Goal: Book appointment/travel/reservation

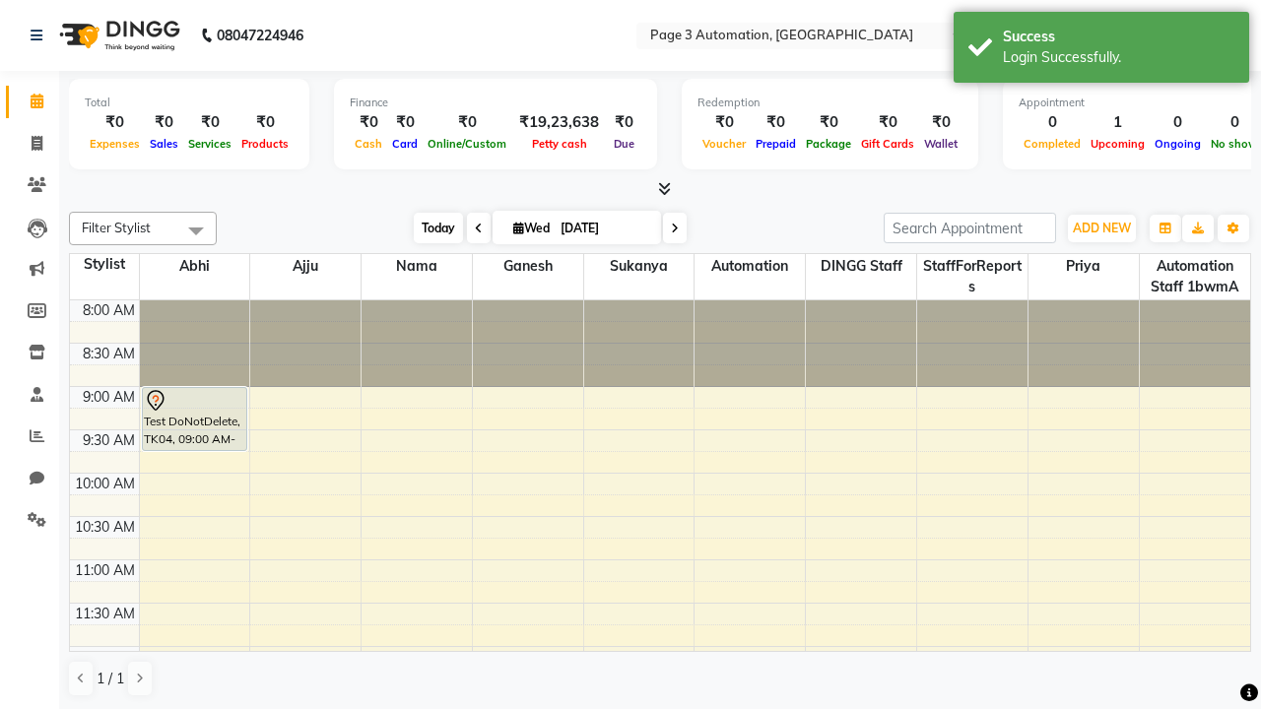
click at [428, 227] on span "Today" at bounding box center [438, 228] width 49 height 31
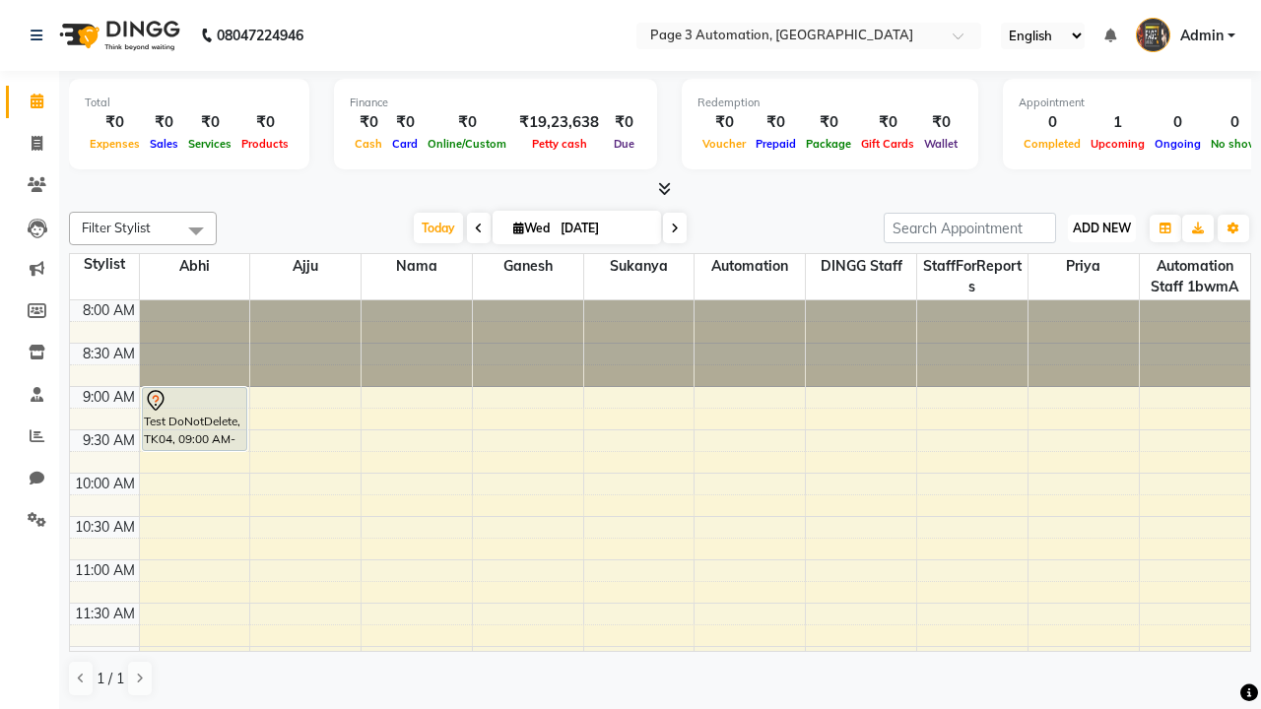
click at [1101, 227] on span "ADD NEW" at bounding box center [1101, 228] width 58 height 15
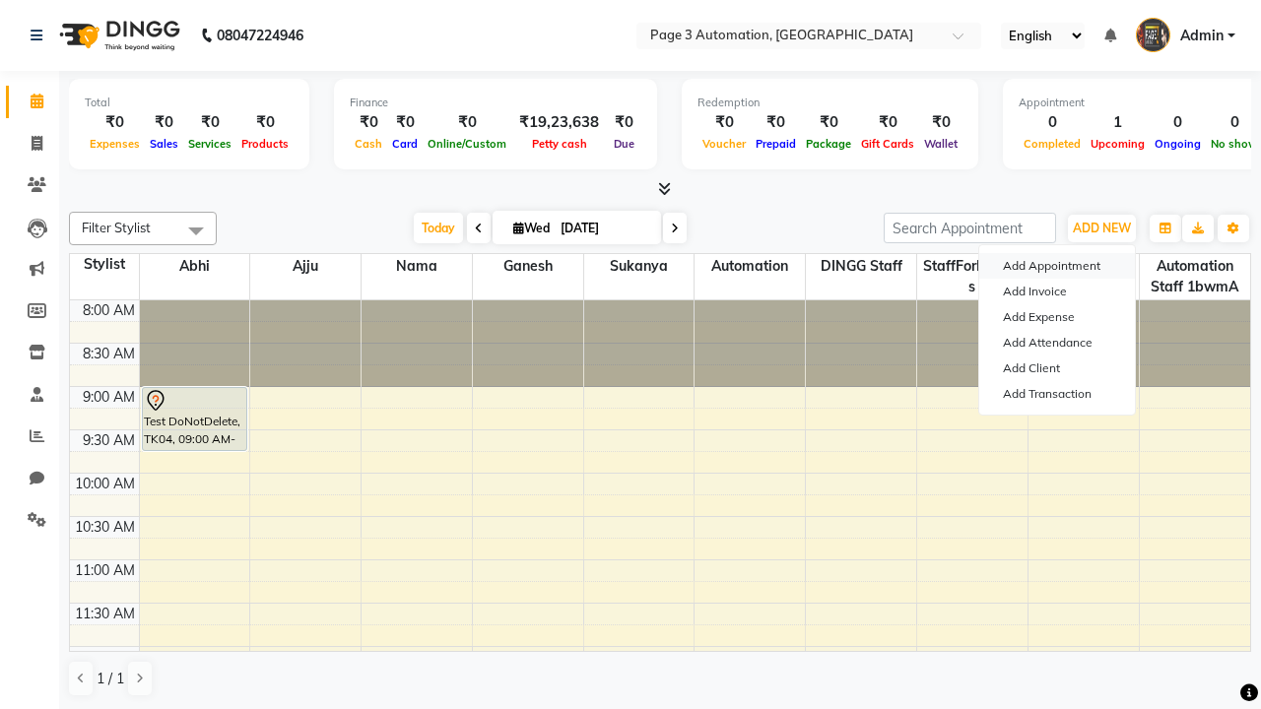
click at [1057, 266] on button "Add Appointment" at bounding box center [1057, 266] width 156 height 26
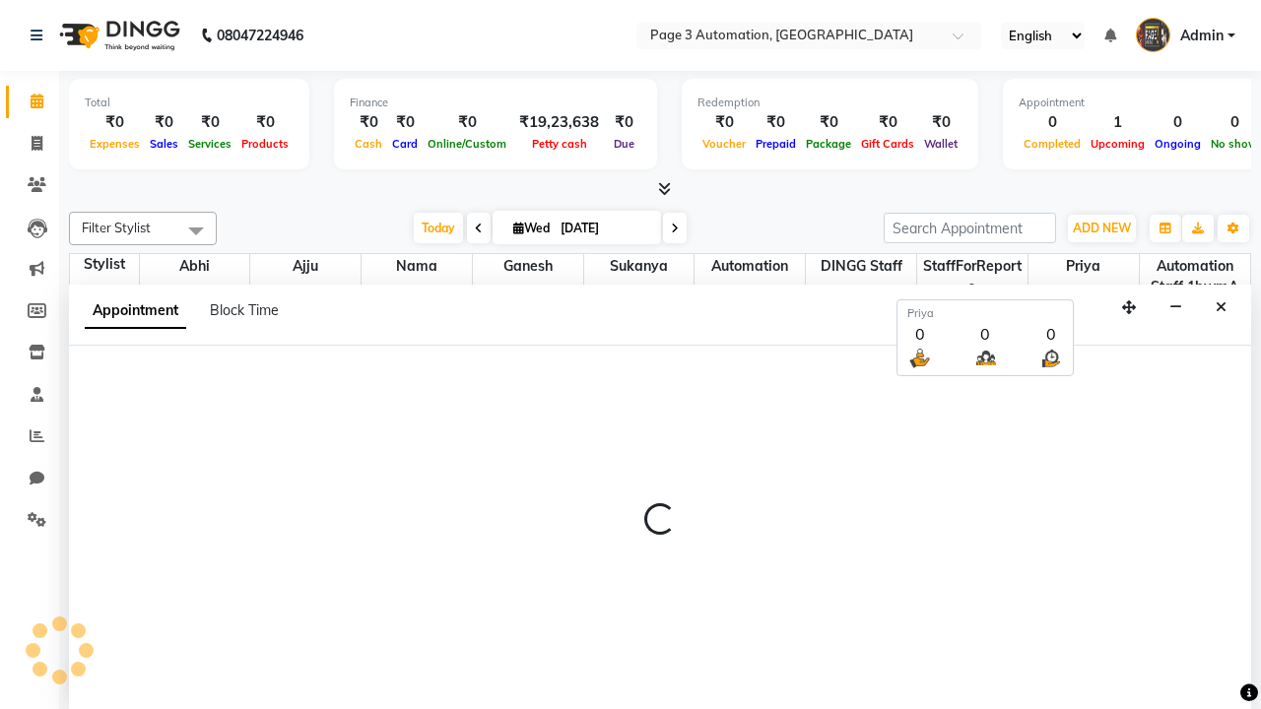
scroll to position [1, 0]
select select "tentative"
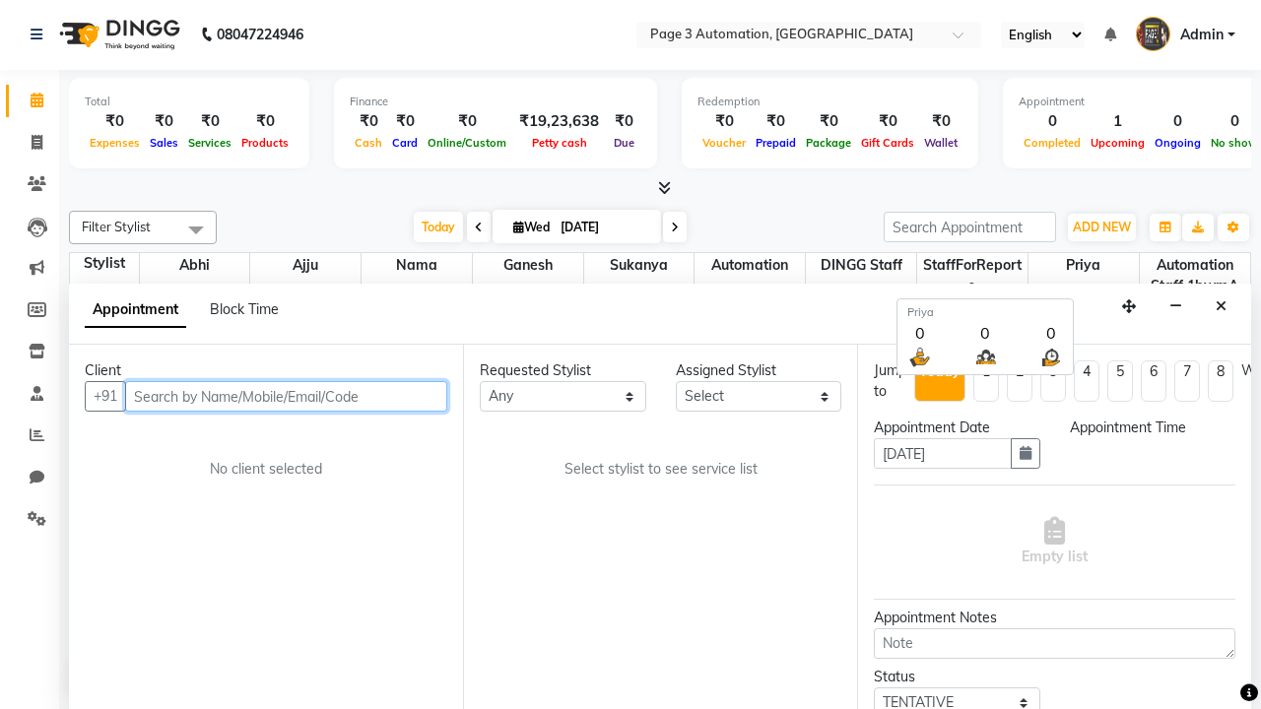
select select "540"
type input "8192346578"
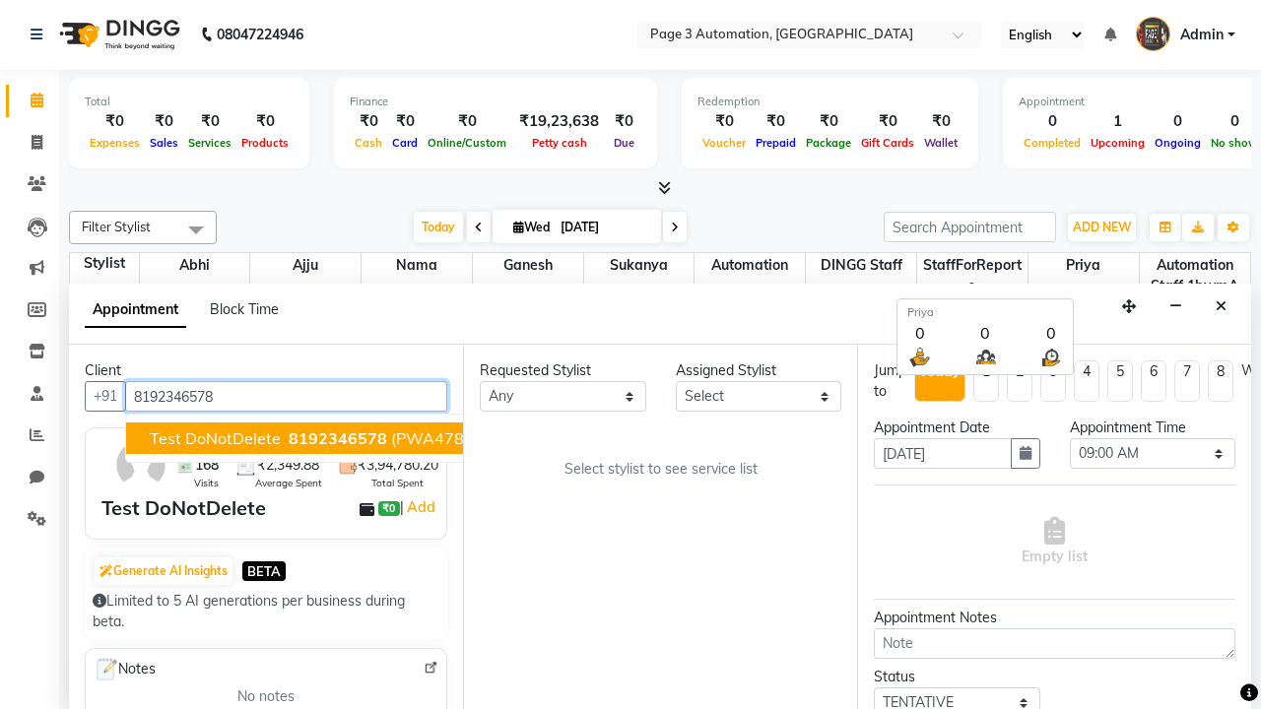
click at [289, 438] on span "8192346578" at bounding box center [338, 438] width 98 height 20
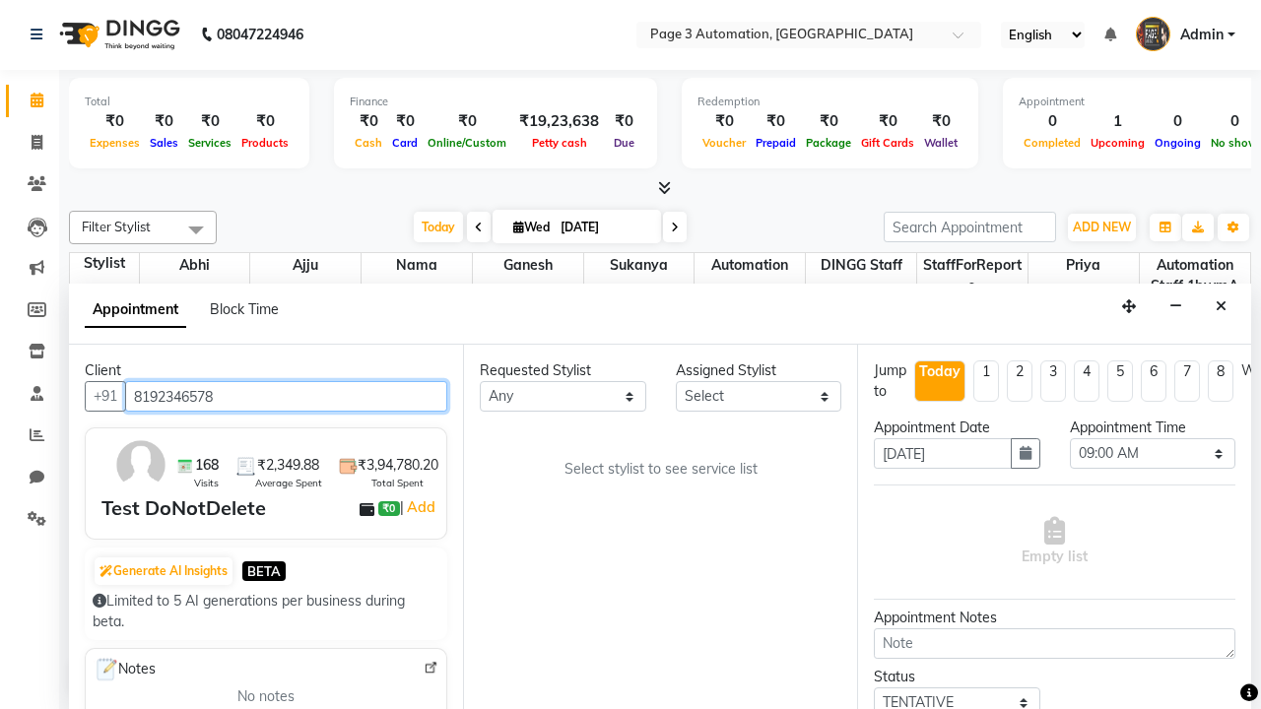
select select "711"
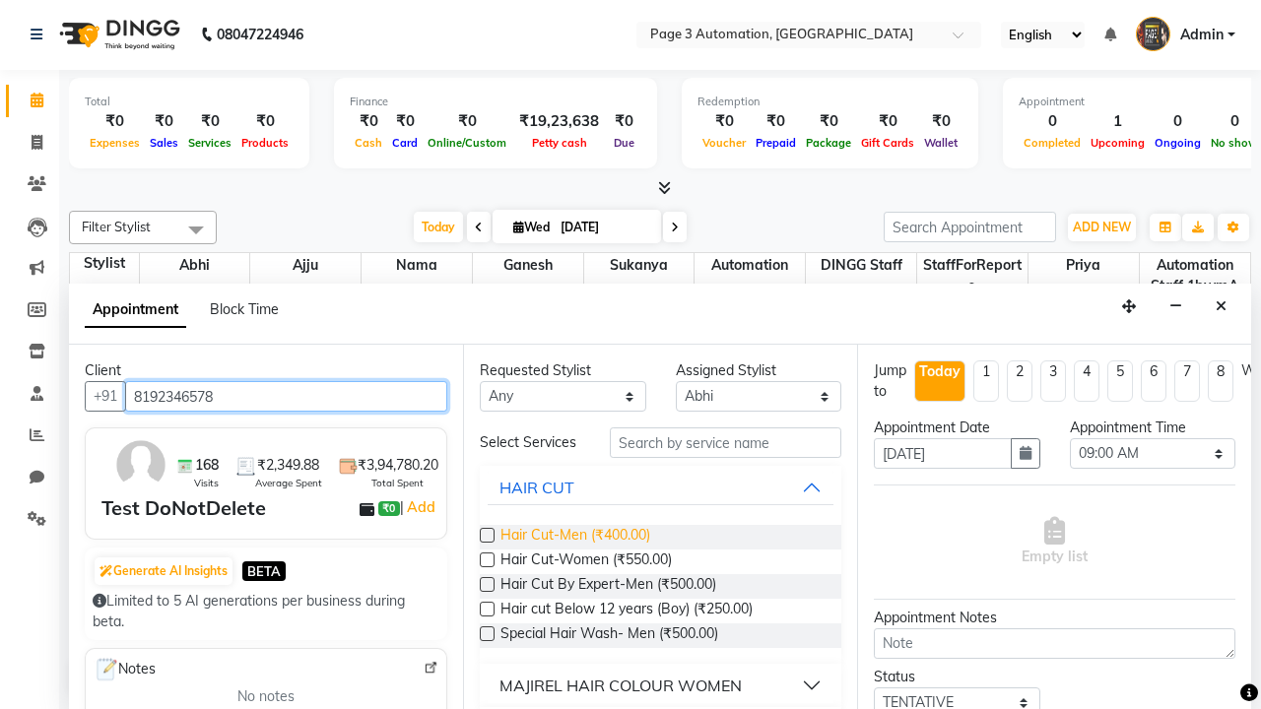
type input "8192346578"
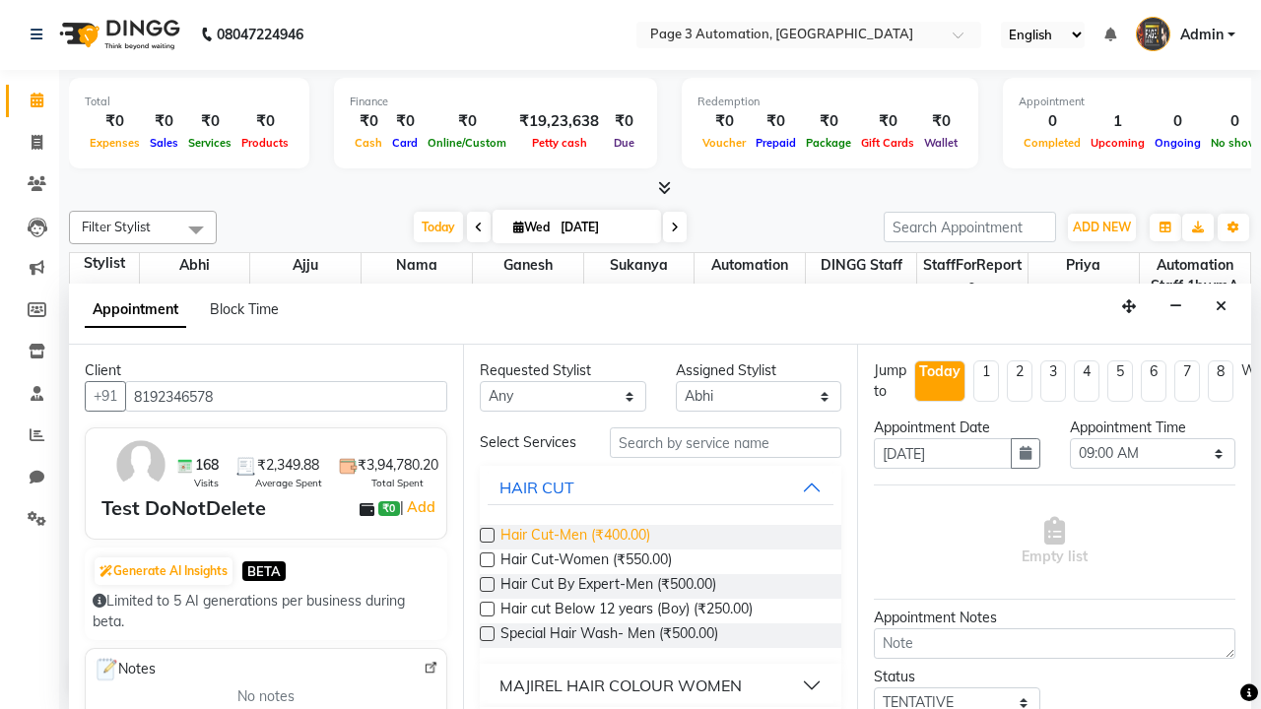
click at [574, 537] on span "Hair Cut-Men (₹400.00)" at bounding box center [575, 537] width 150 height 25
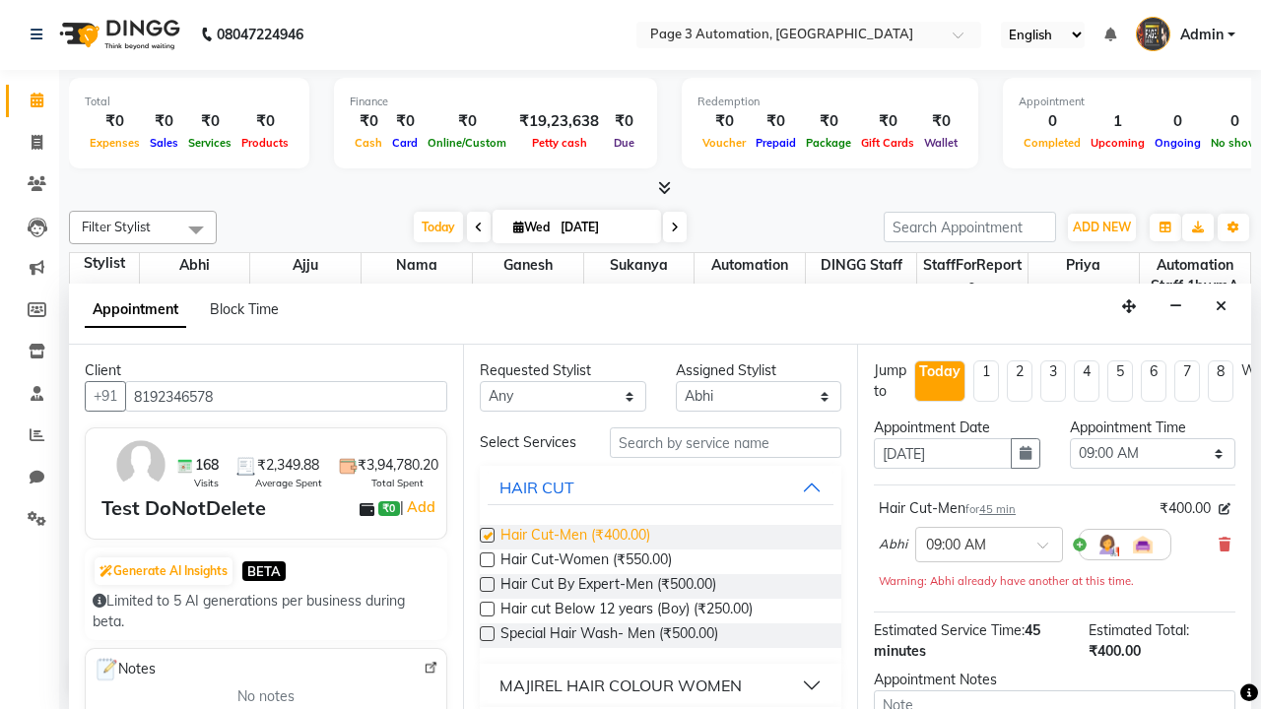
checkbox input "false"
click at [585, 561] on span "Hair Cut-Women (₹550.00)" at bounding box center [585, 562] width 171 height 25
checkbox input "true"
select select "585"
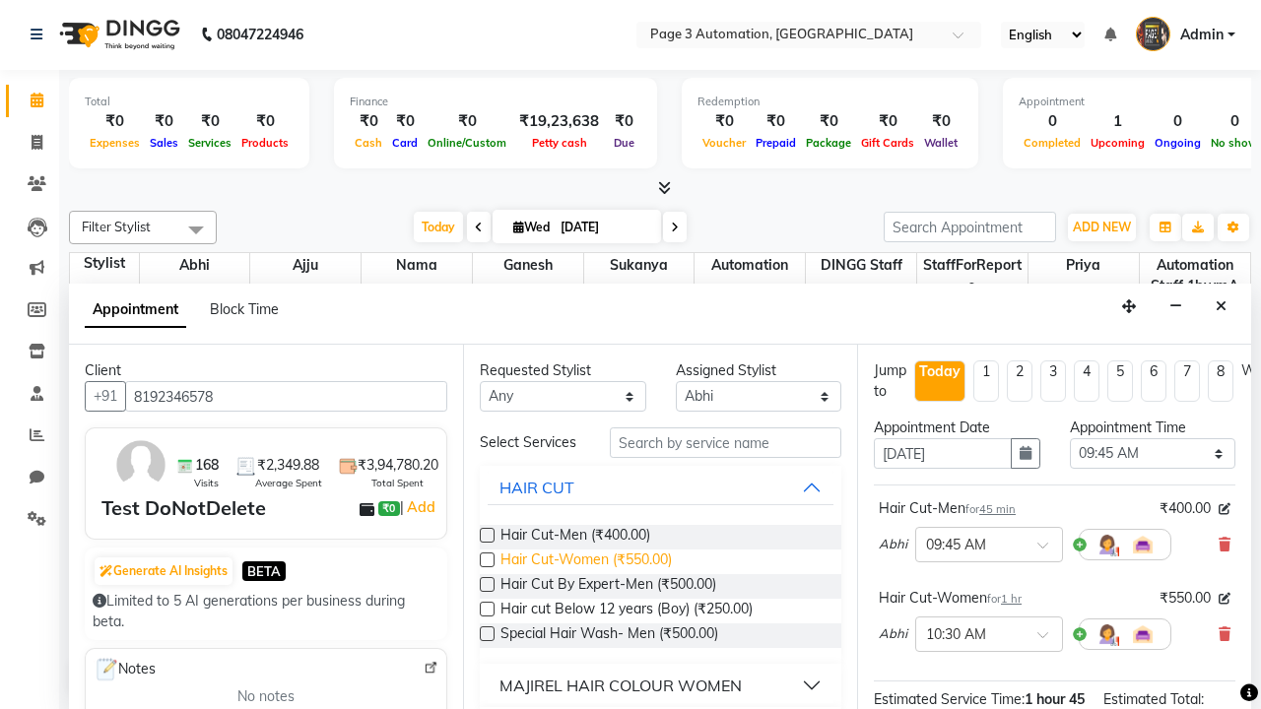
checkbox input "false"
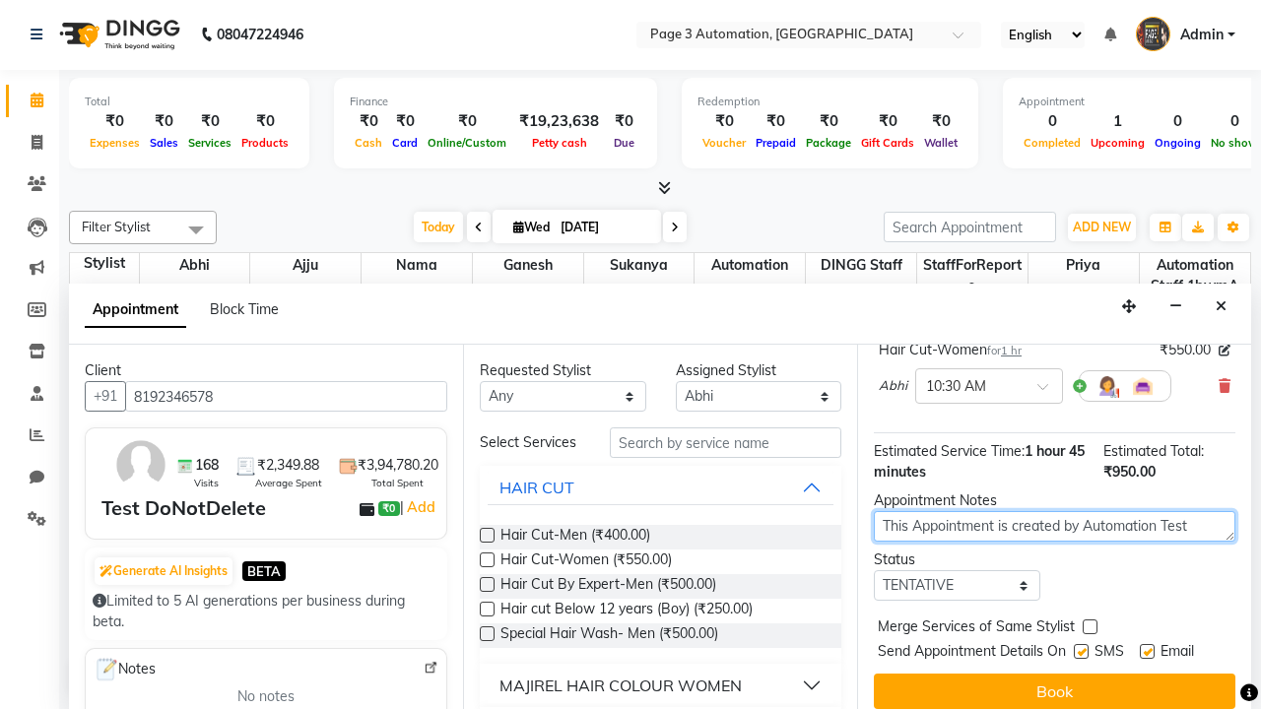
type textarea "This Appointment is created by Automation Test"
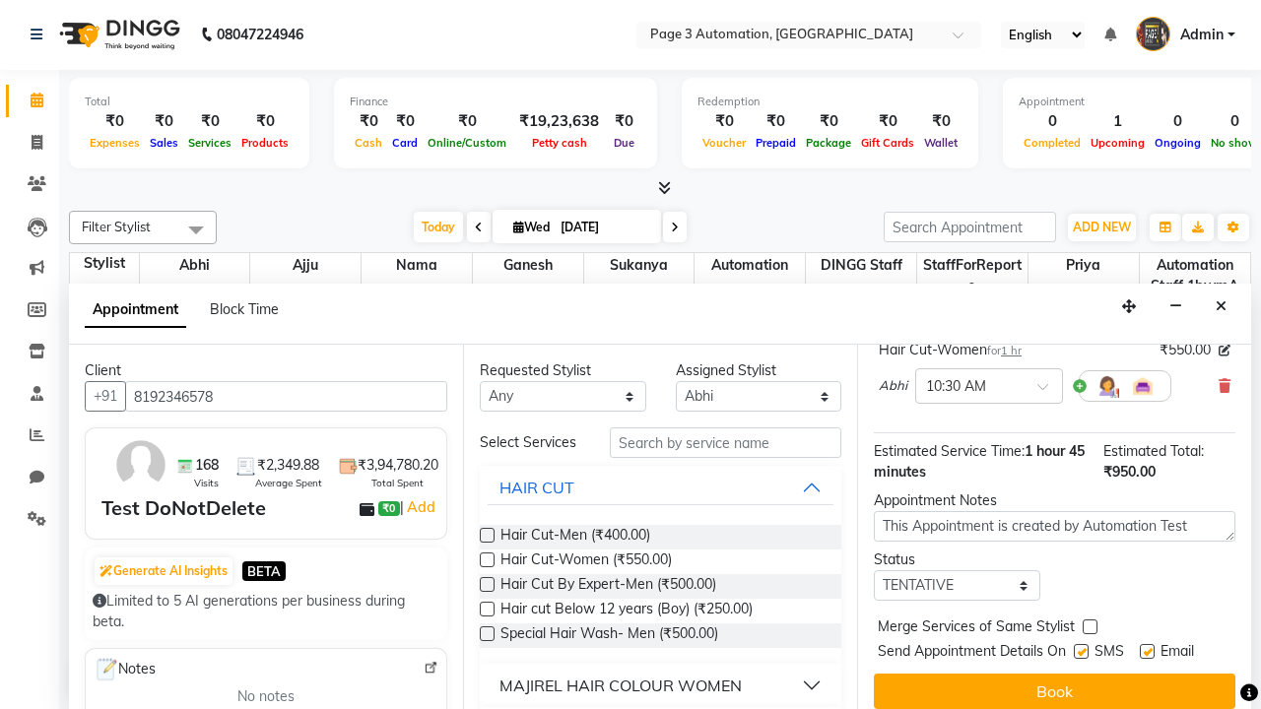
click at [1080, 651] on label at bounding box center [1080, 651] width 15 height 15
click at [1080, 651] on input "checkbox" at bounding box center [1079, 653] width 13 height 13
checkbox input "false"
click at [1146, 651] on label at bounding box center [1146, 651] width 15 height 15
click at [1146, 651] on input "checkbox" at bounding box center [1145, 653] width 13 height 13
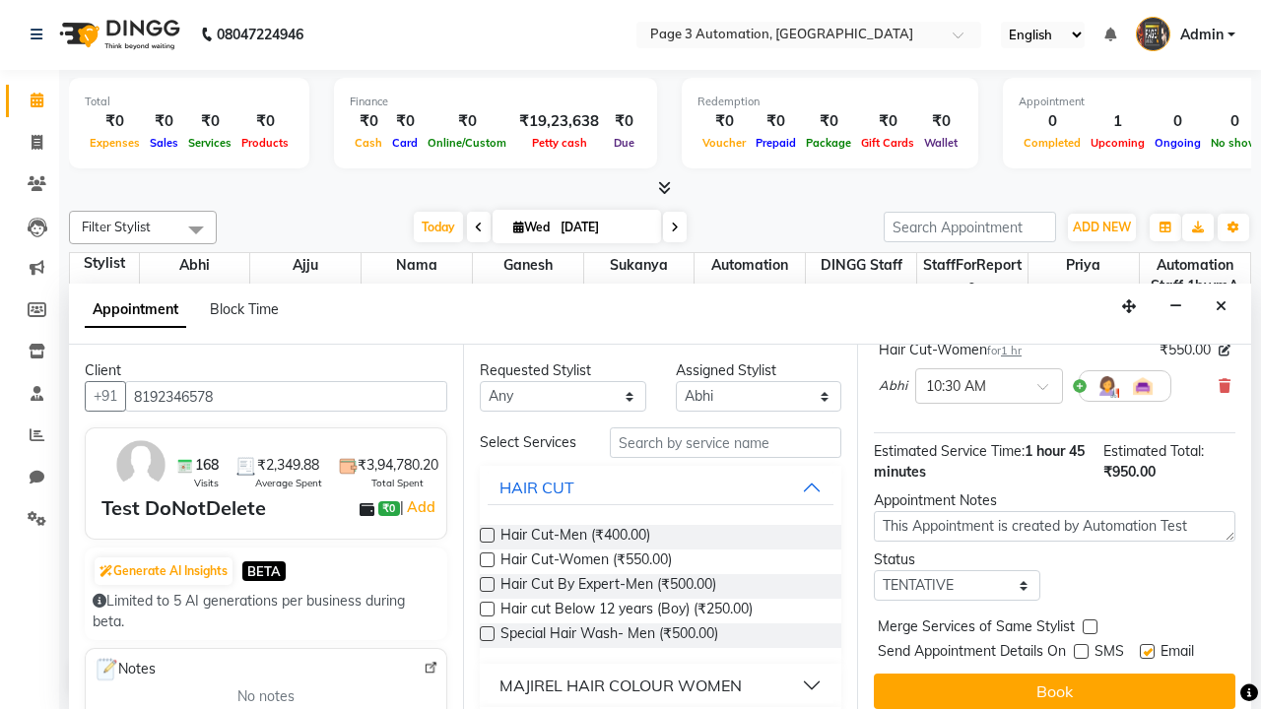
checkbox input "false"
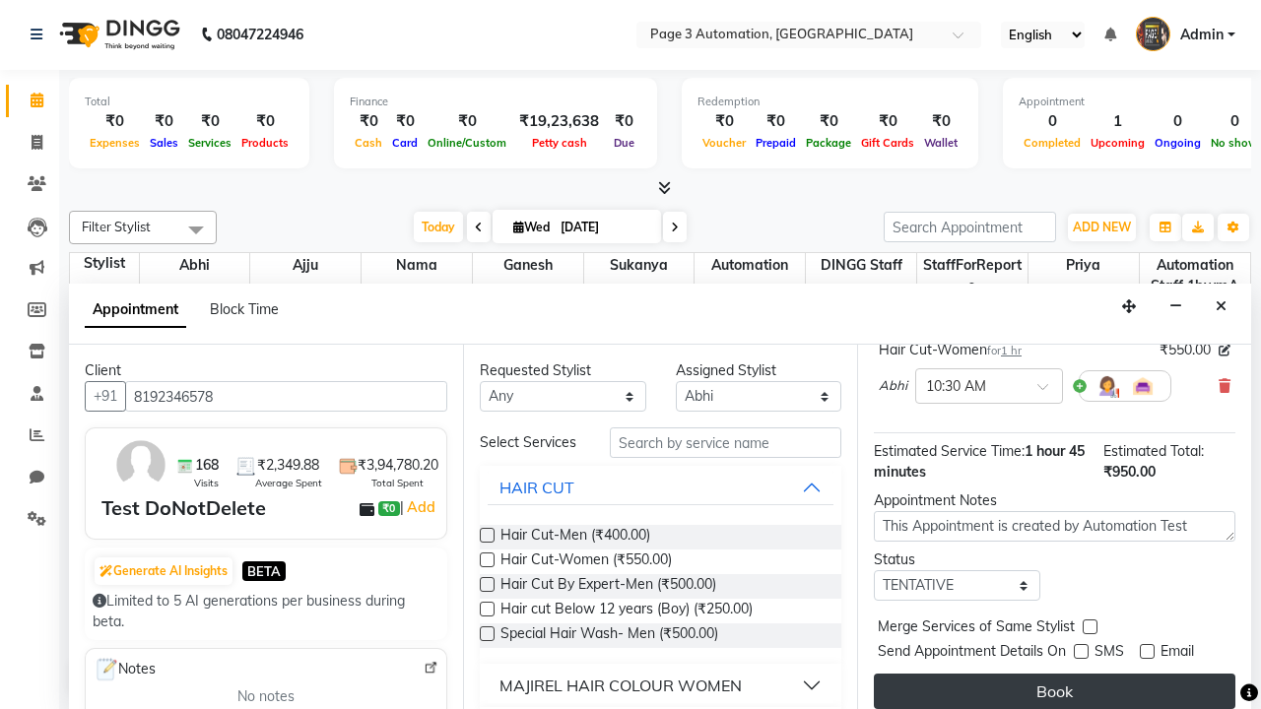
click at [1054, 691] on button "Book" at bounding box center [1054, 691] width 361 height 35
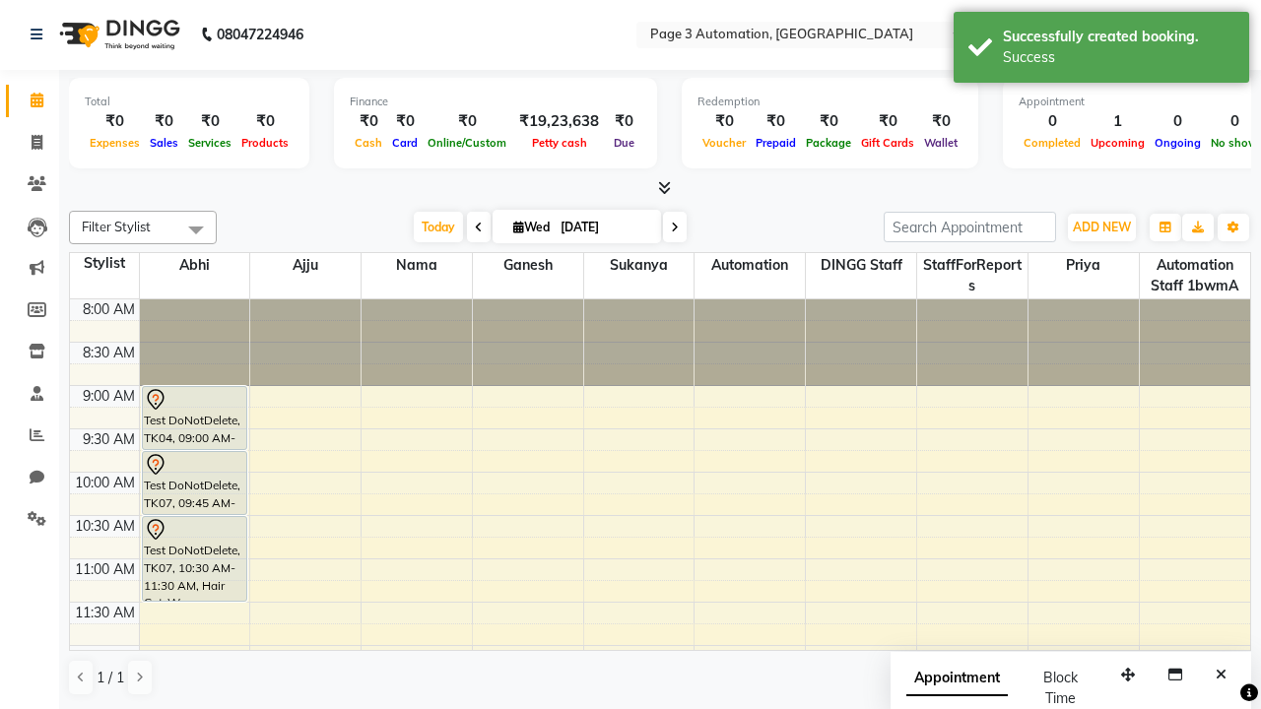
scroll to position [0, 0]
click at [1101, 50] on div "Success" at bounding box center [1118, 57] width 231 height 21
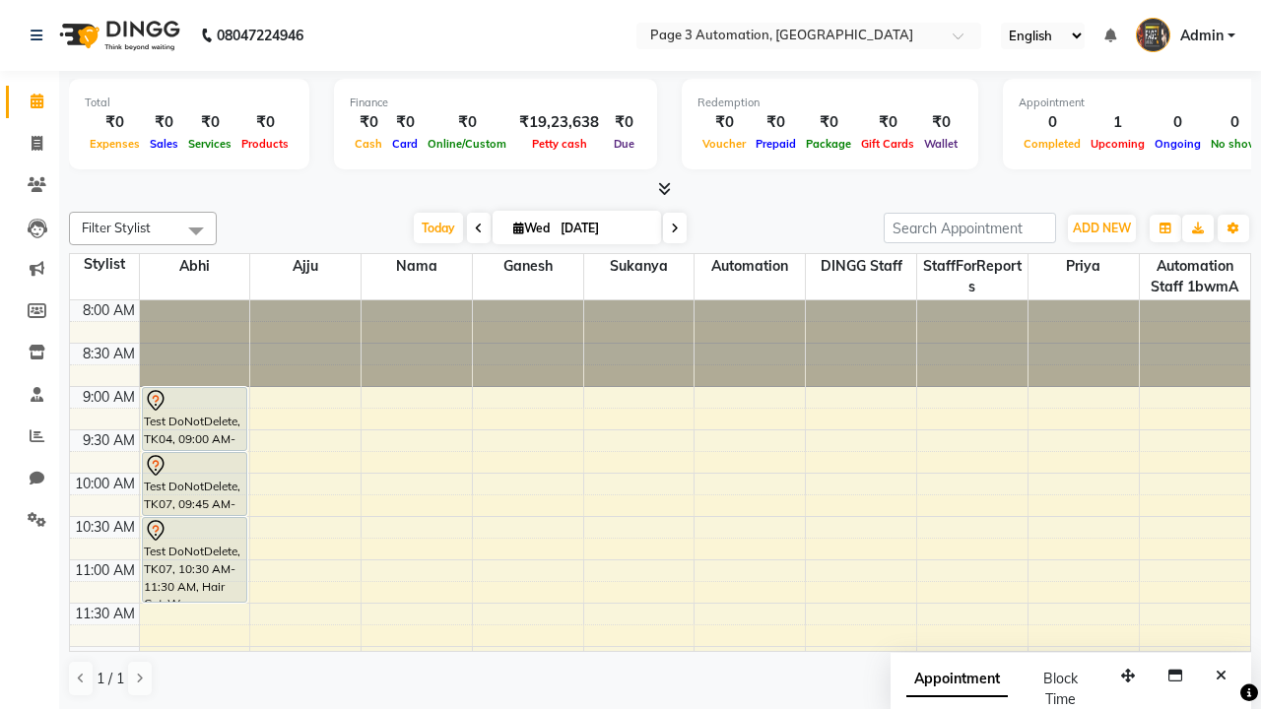
click at [196, 230] on span at bounding box center [195, 230] width 39 height 37
click at [0, 0] on div "Select All" at bounding box center [0, 0] width 0 height 0
checkbox input "true"
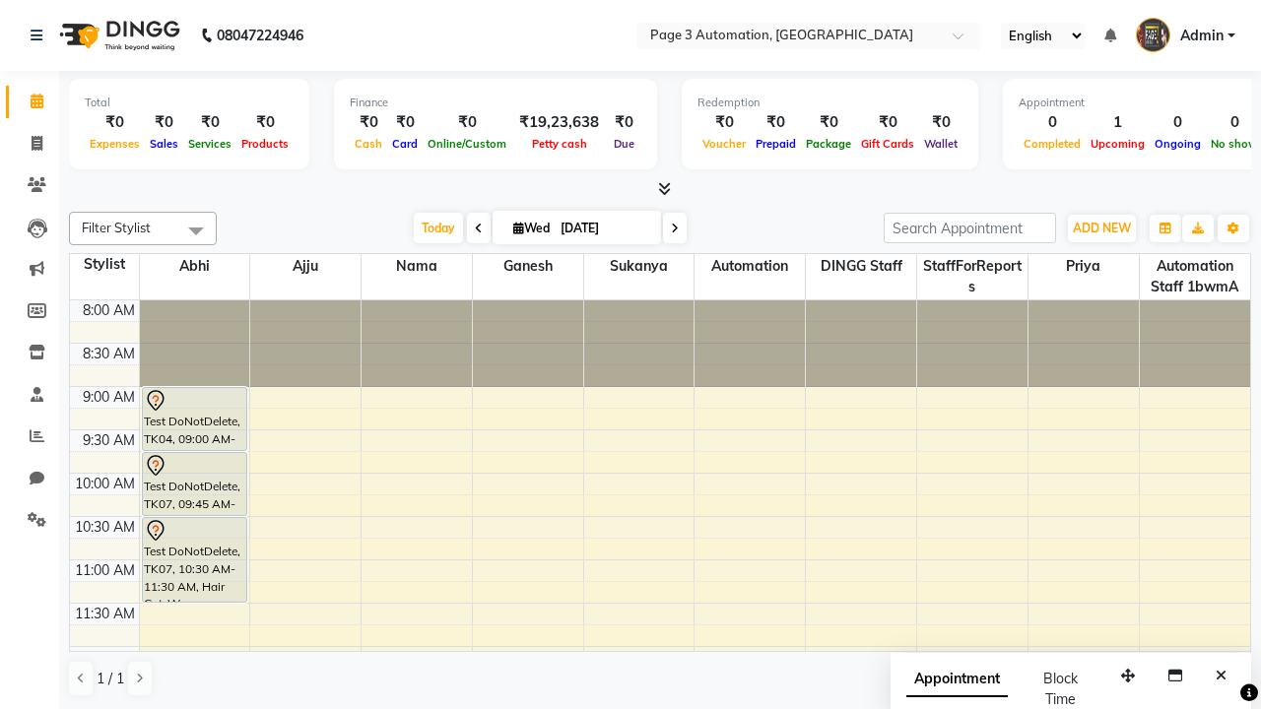
checkbox input "true"
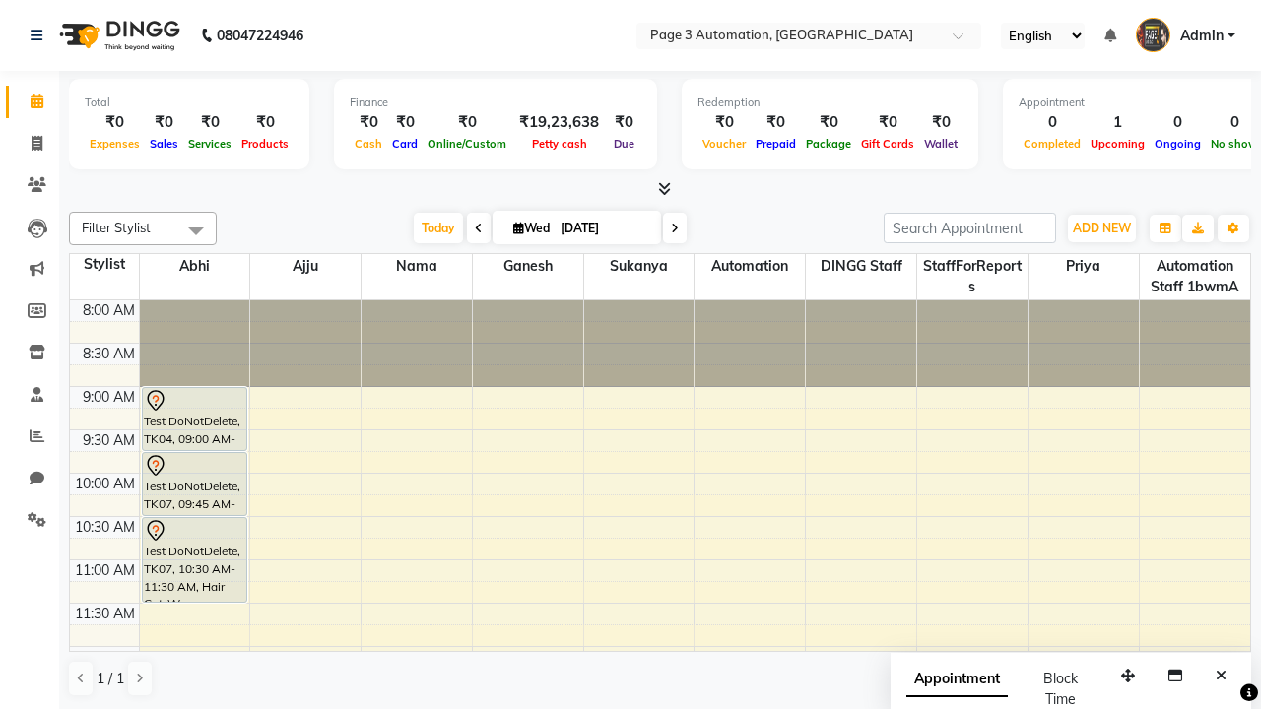
checkbox input "true"
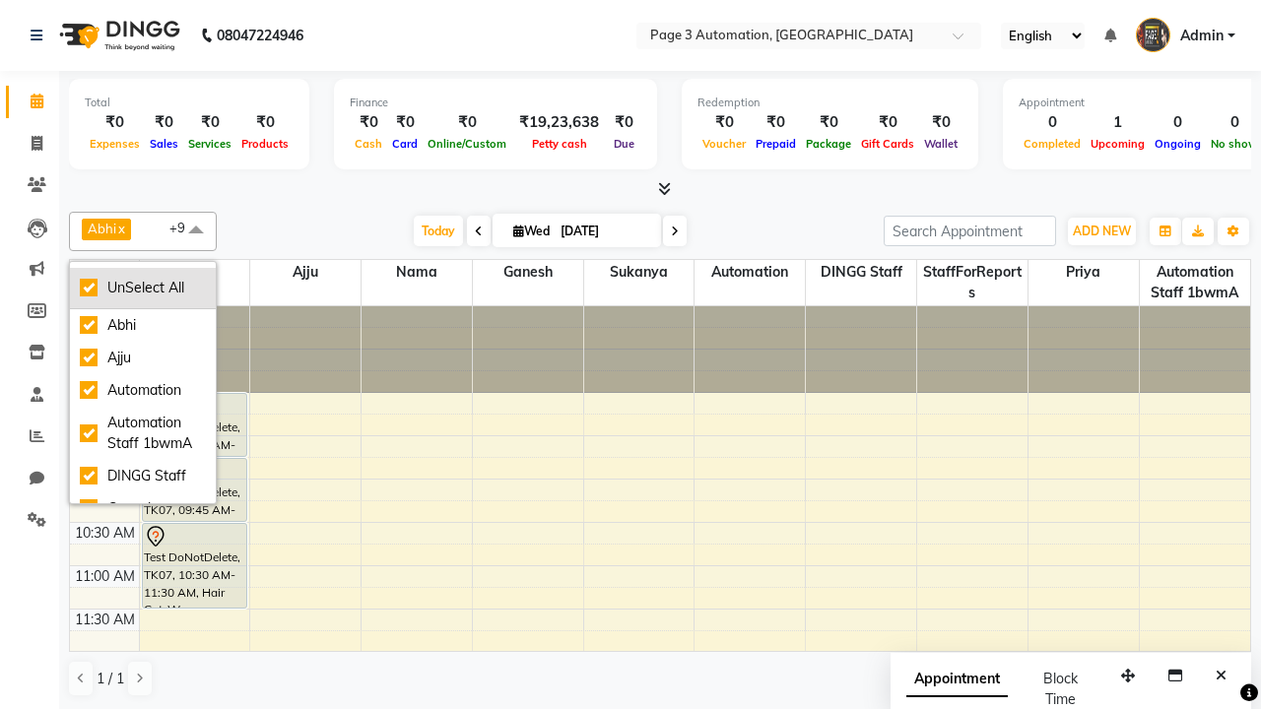
click at [143, 288] on div "UnSelect All" at bounding box center [143, 288] width 126 height 21
checkbox input "false"
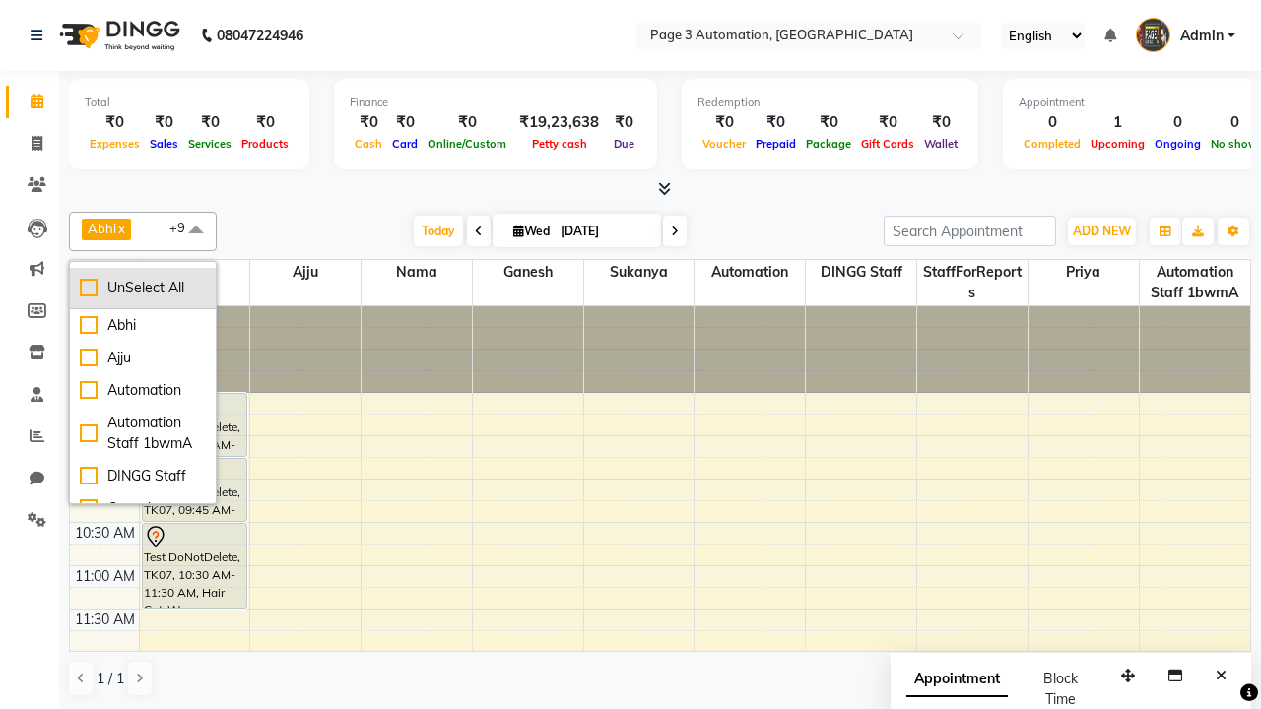
checkbox input "false"
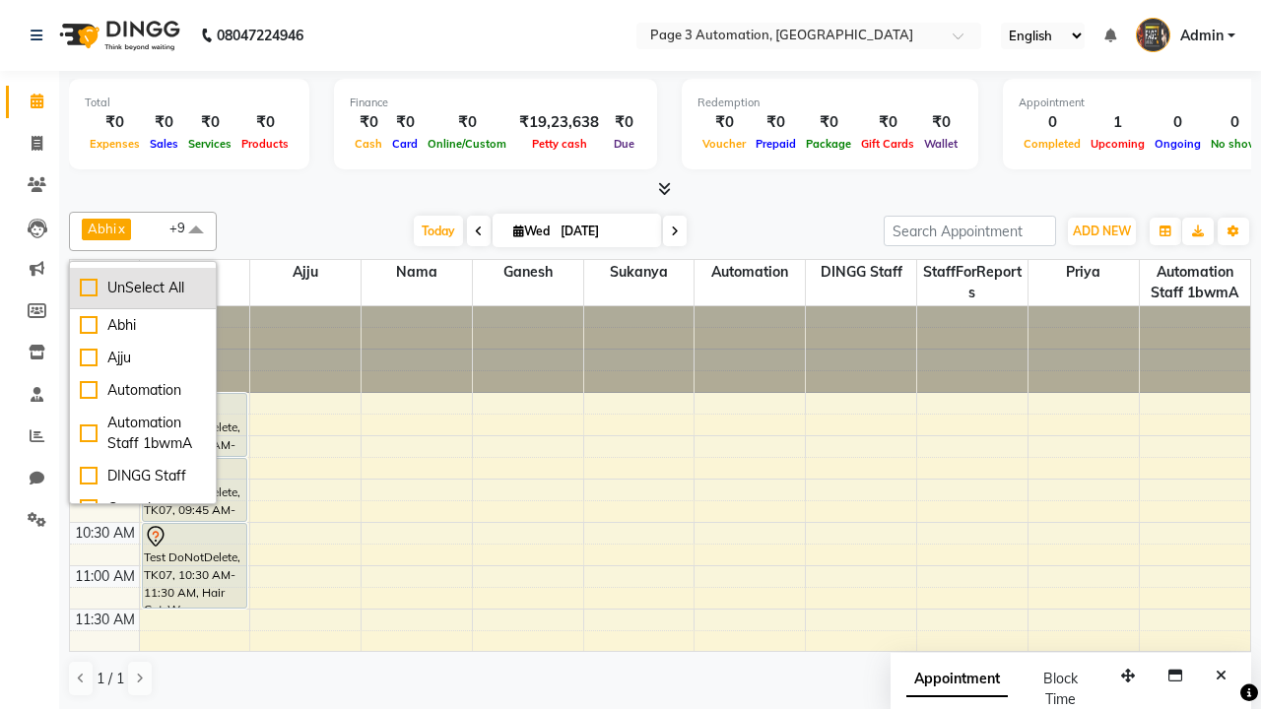
checkbox input "false"
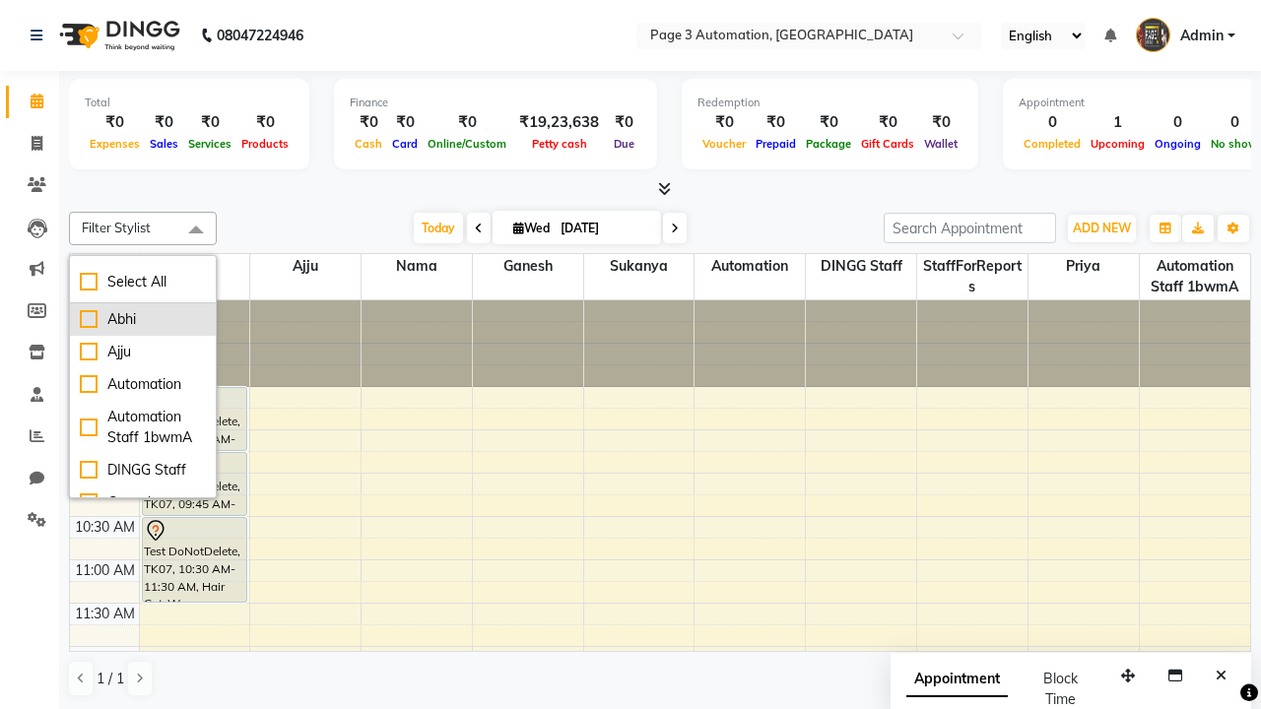
click at [143, 319] on div "Abhi" at bounding box center [143, 319] width 126 height 21
checkbox input "true"
click at [196, 230] on span at bounding box center [195, 230] width 39 height 37
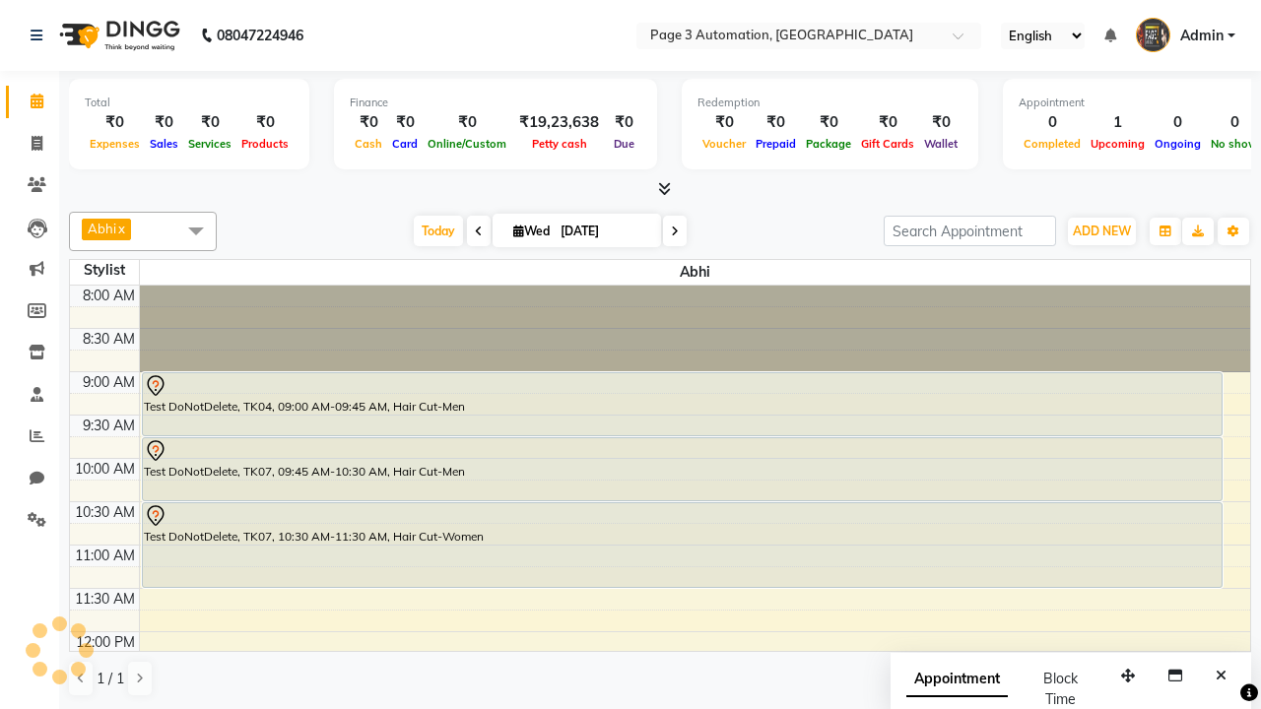
click at [682, 469] on div "Test DoNotDelete, TK07, 09:45 AM-10:30 AM, Hair Cut-Men" at bounding box center [682, 469] width 1078 height 62
select select "7"
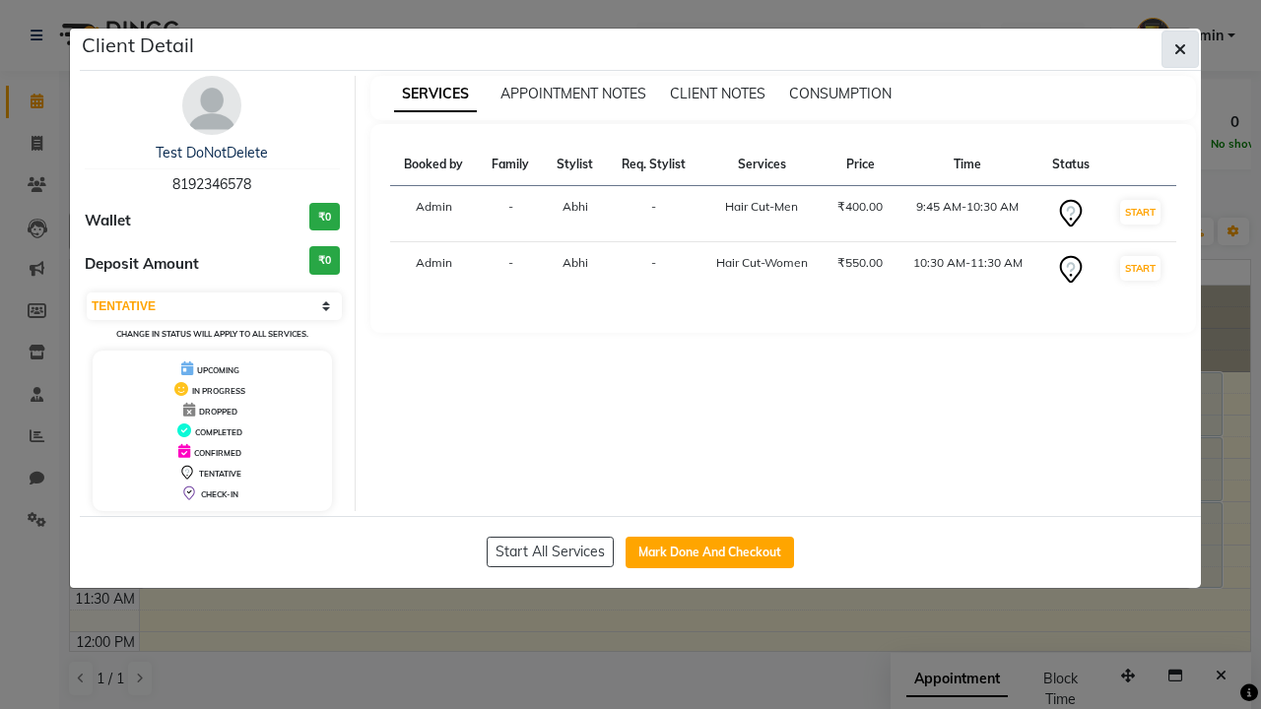
click at [1180, 49] on icon "button" at bounding box center [1180, 49] width 12 height 16
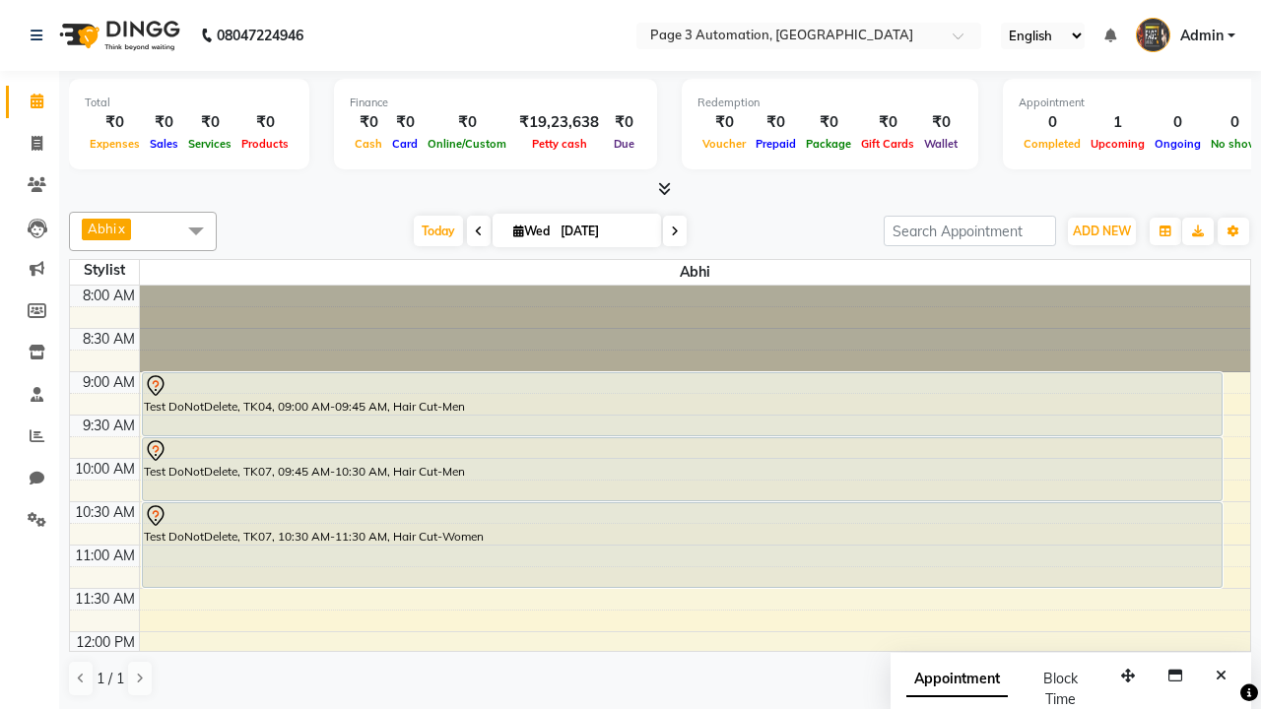
click at [682, 545] on div "Test DoNotDelete, TK07, 10:30 AM-11:30 AM, Hair Cut-Women" at bounding box center [682, 545] width 1078 height 84
select select "7"
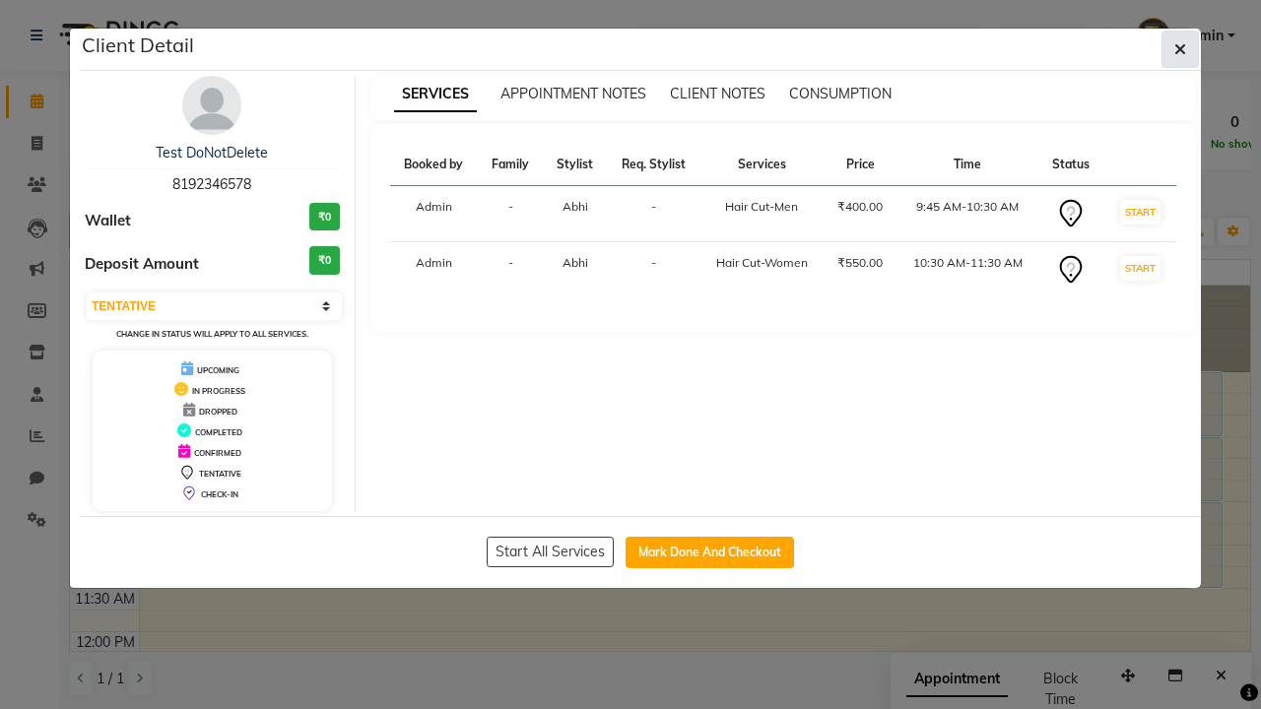
click at [1180, 49] on icon "button" at bounding box center [1180, 49] width 12 height 16
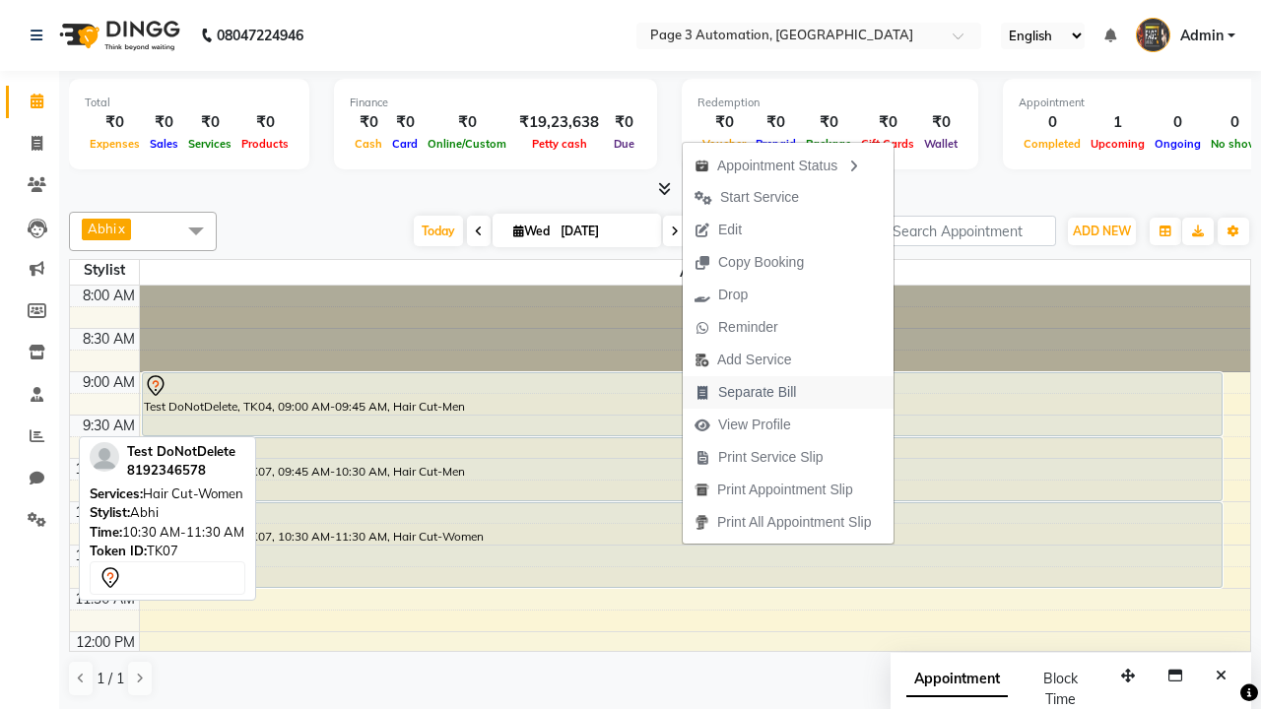
click at [791, 392] on span "Separate Bill" at bounding box center [757, 392] width 78 height 21
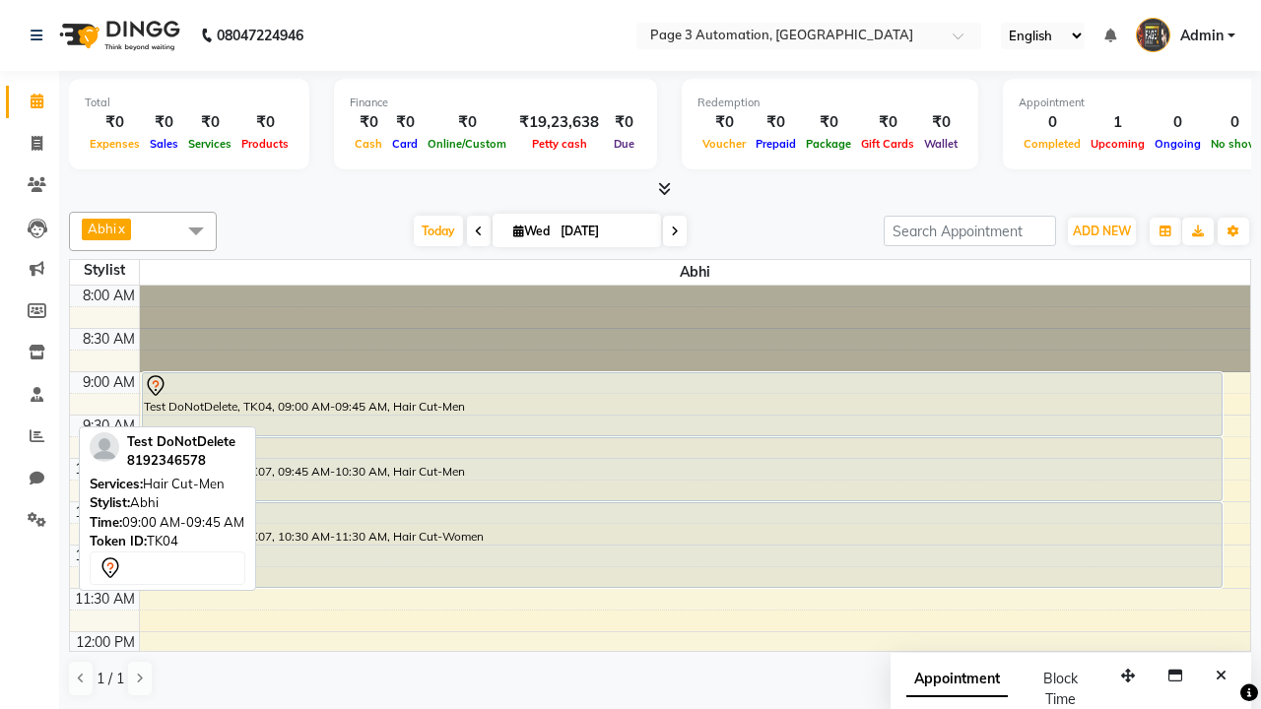
click at [196, 230] on span at bounding box center [195, 230] width 39 height 37
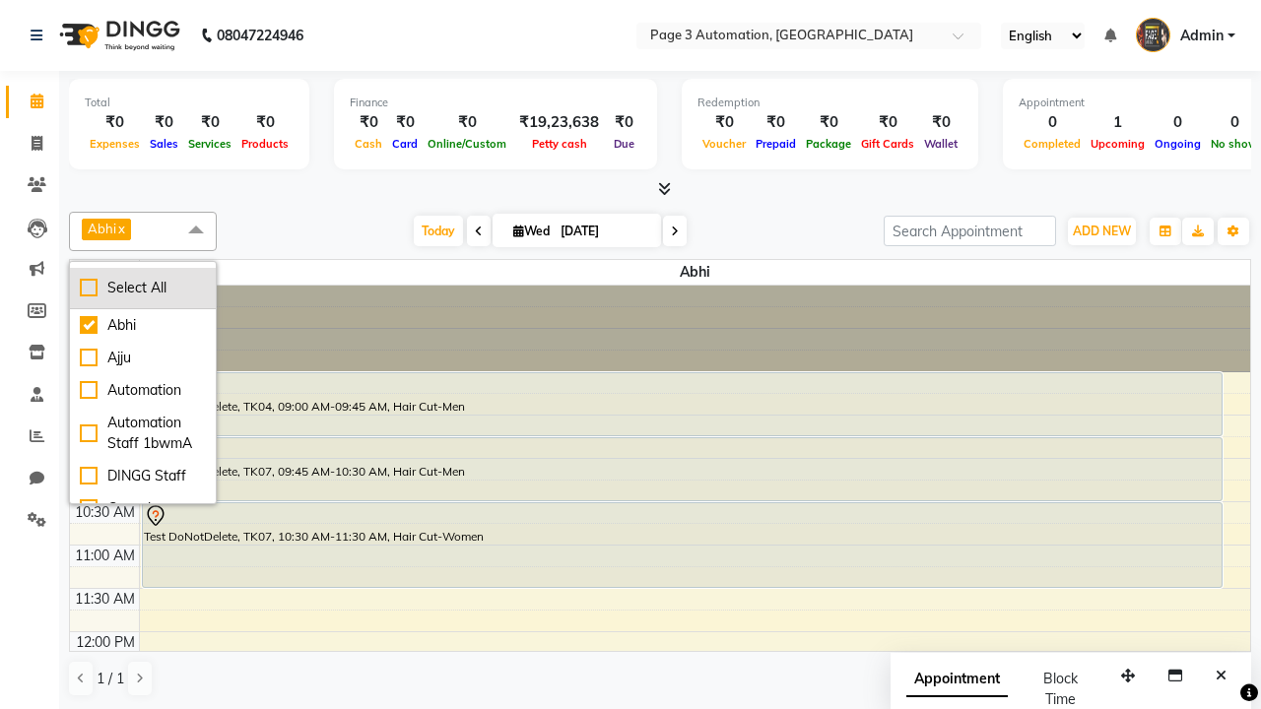
click at [143, 288] on div "Select All" at bounding box center [143, 288] width 126 height 21
checkbox input "true"
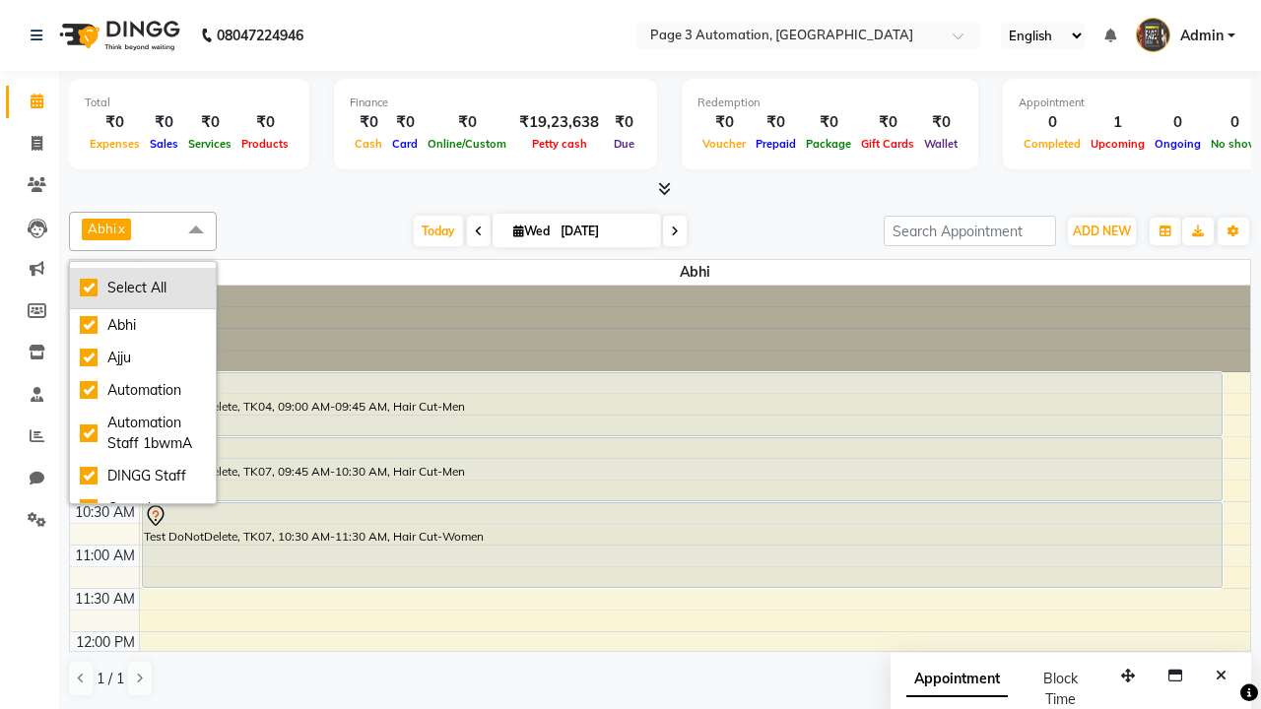
checkbox input "true"
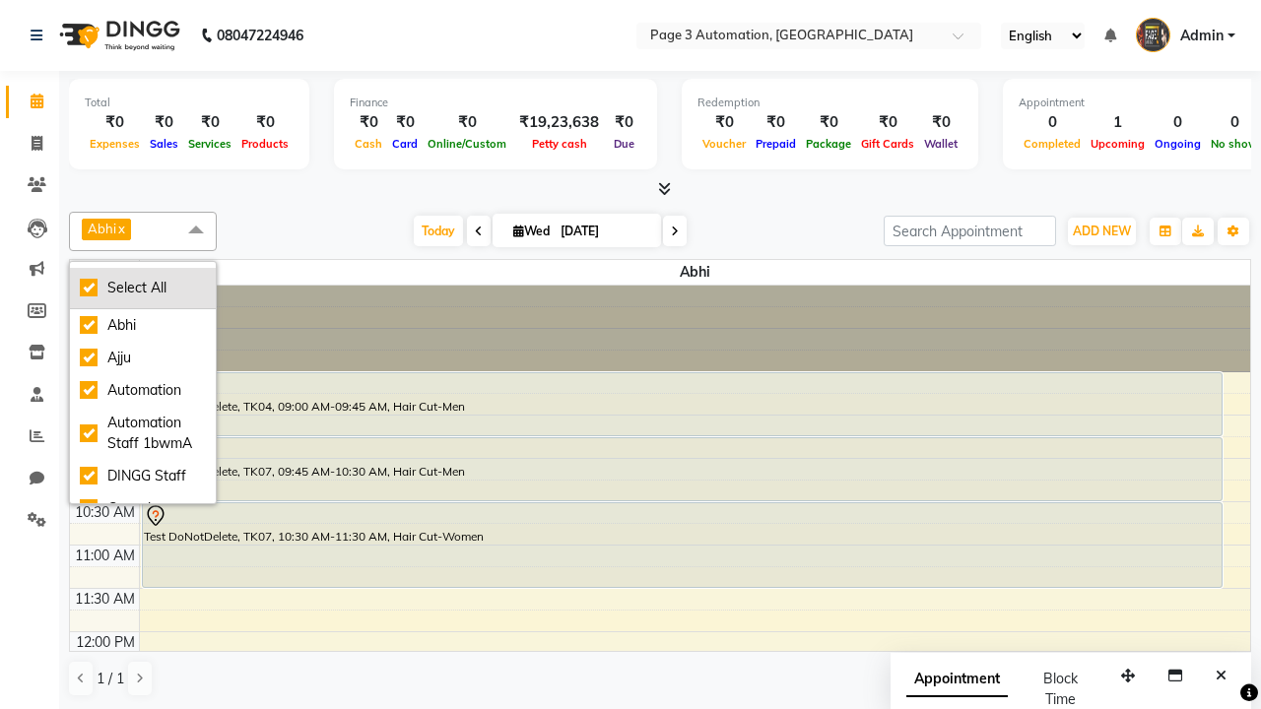
checkbox input "true"
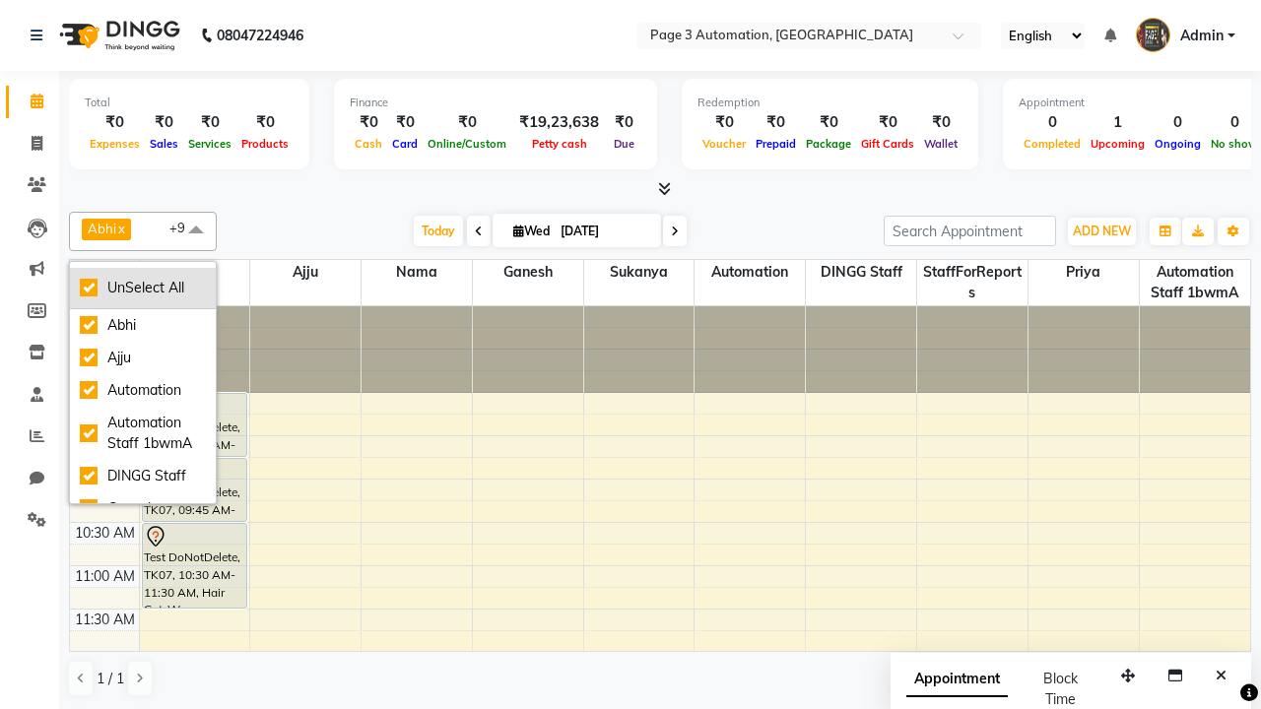
click at [143, 288] on div "UnSelect All" at bounding box center [143, 288] width 126 height 21
checkbox input "false"
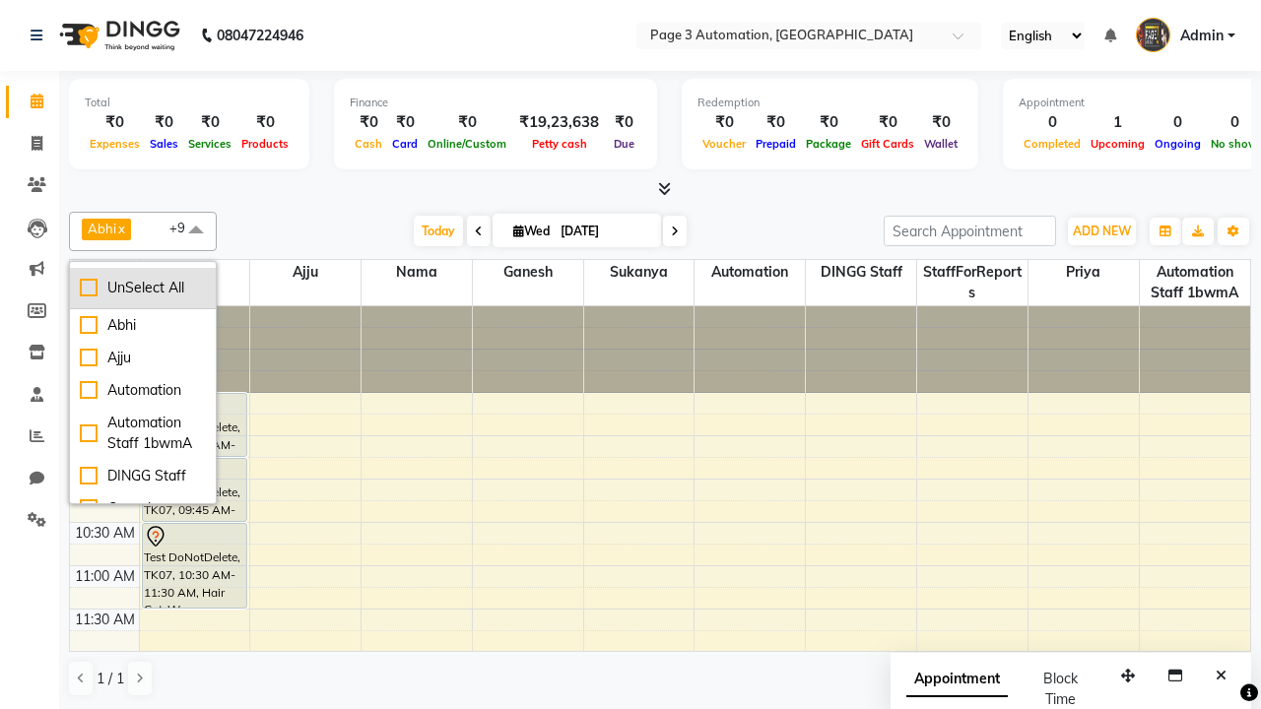
checkbox input "false"
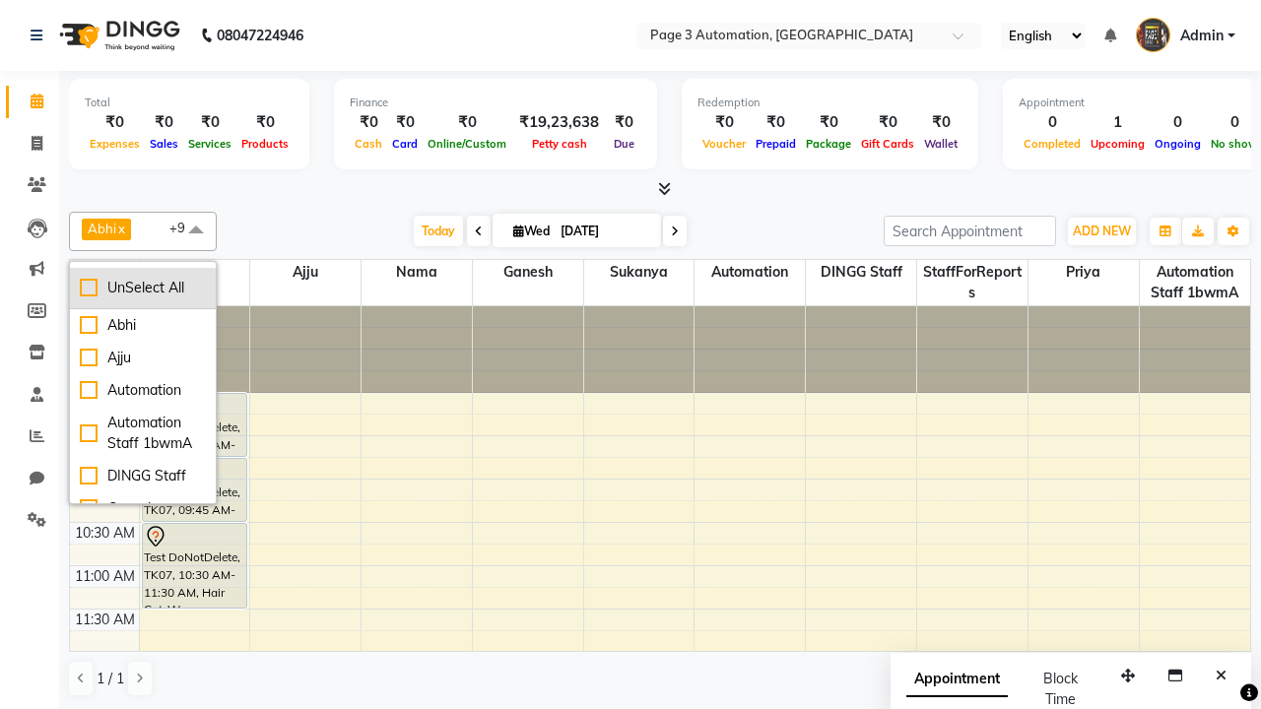
checkbox input "false"
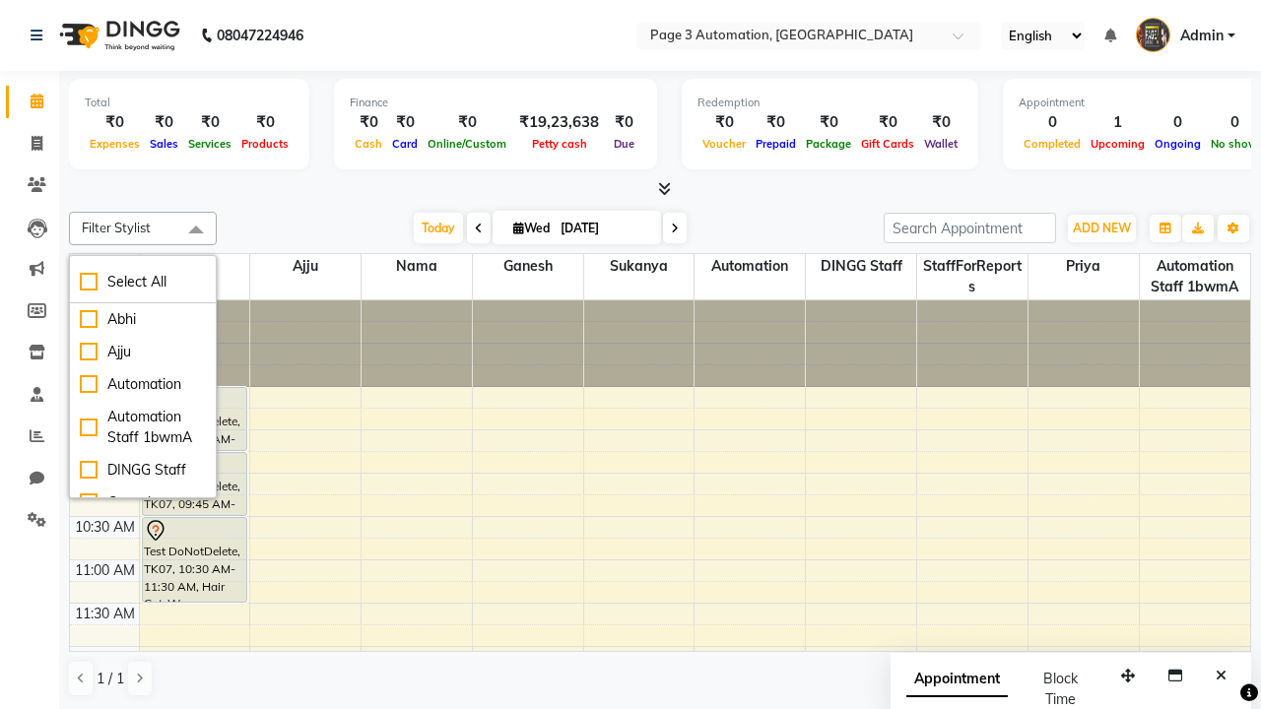
click at [196, 230] on span at bounding box center [195, 230] width 39 height 37
